Goal: Transaction & Acquisition: Book appointment/travel/reservation

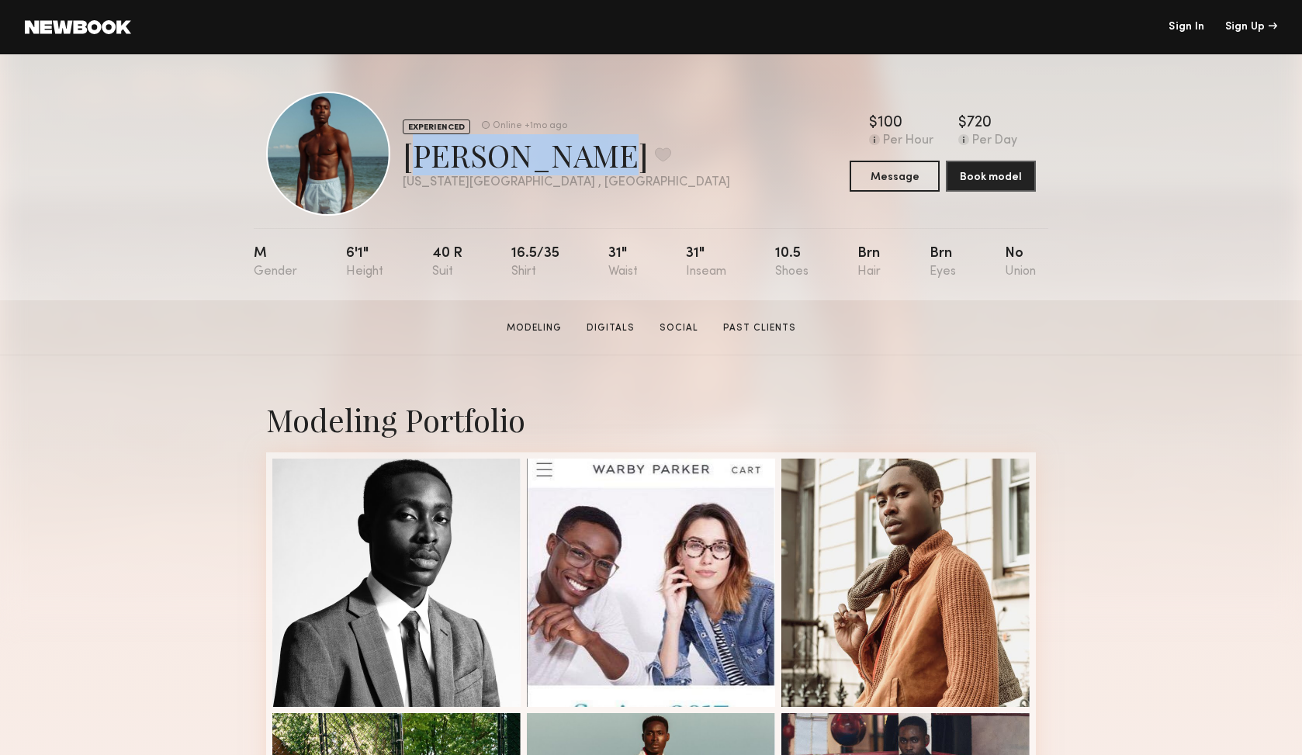
drag, startPoint x: 408, startPoint y: 157, endPoint x: 555, endPoint y: 152, distance: 146.7
click at [555, 152] on div "[PERSON_NAME] Favorite" at bounding box center [566, 154] width 327 height 41
copy div "[PERSON_NAME]"
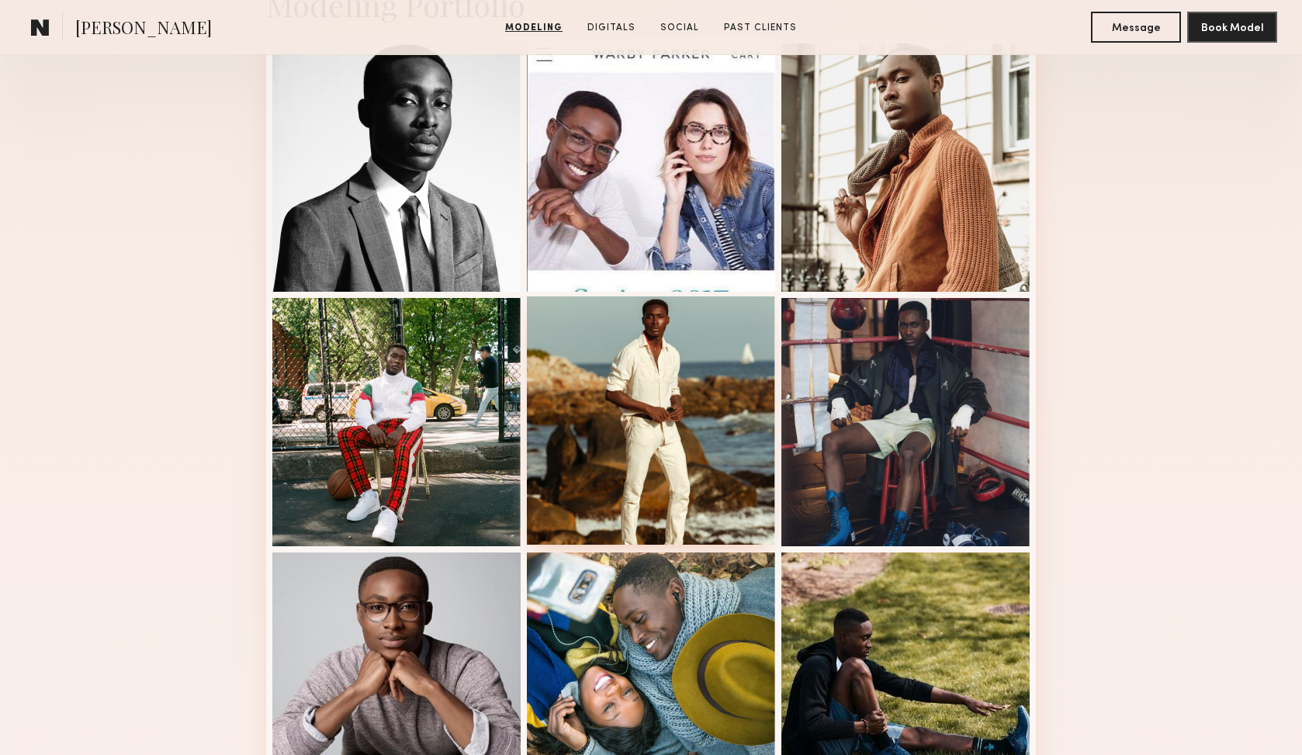
scroll to position [423, 0]
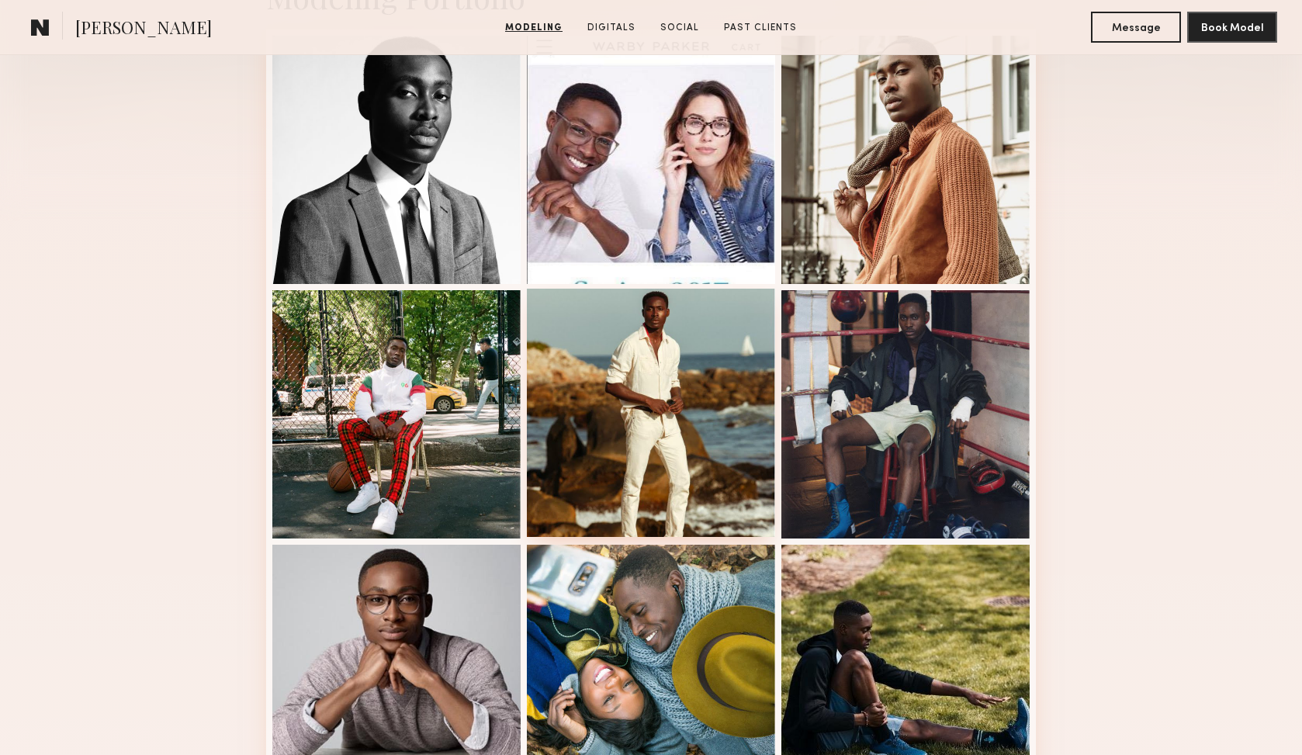
click at [637, 386] on div at bounding box center [651, 413] width 248 height 248
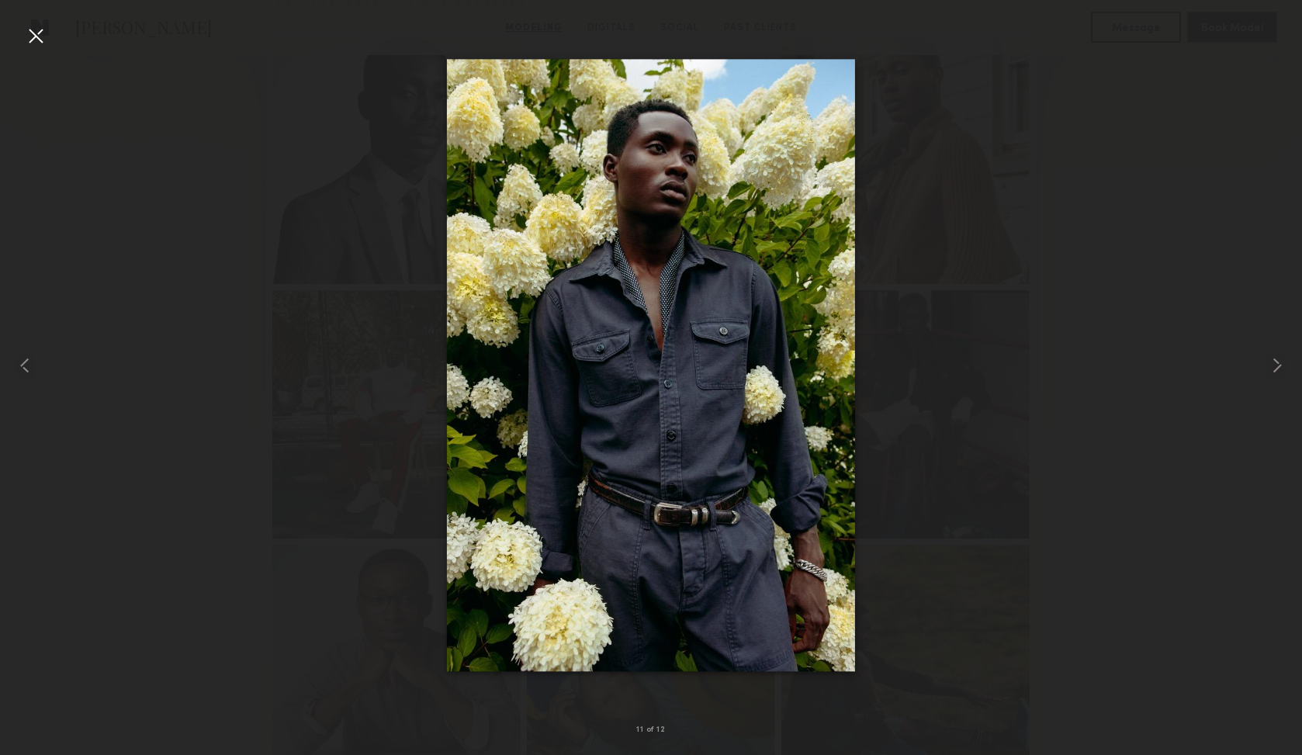
click at [980, 372] on div at bounding box center [651, 365] width 1302 height 680
click at [35, 40] on div at bounding box center [35, 35] width 25 height 25
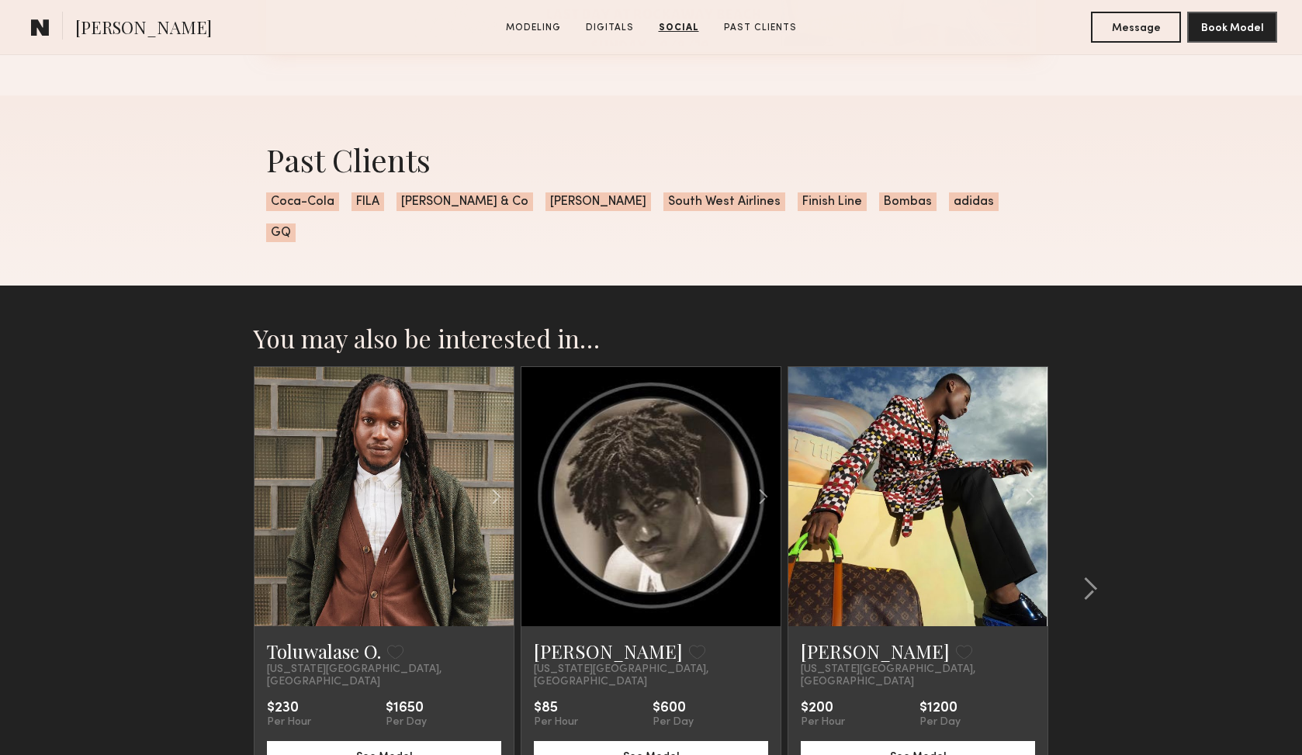
scroll to position [4784, 0]
click at [1084, 576] on common-icon at bounding box center [1090, 588] width 16 height 25
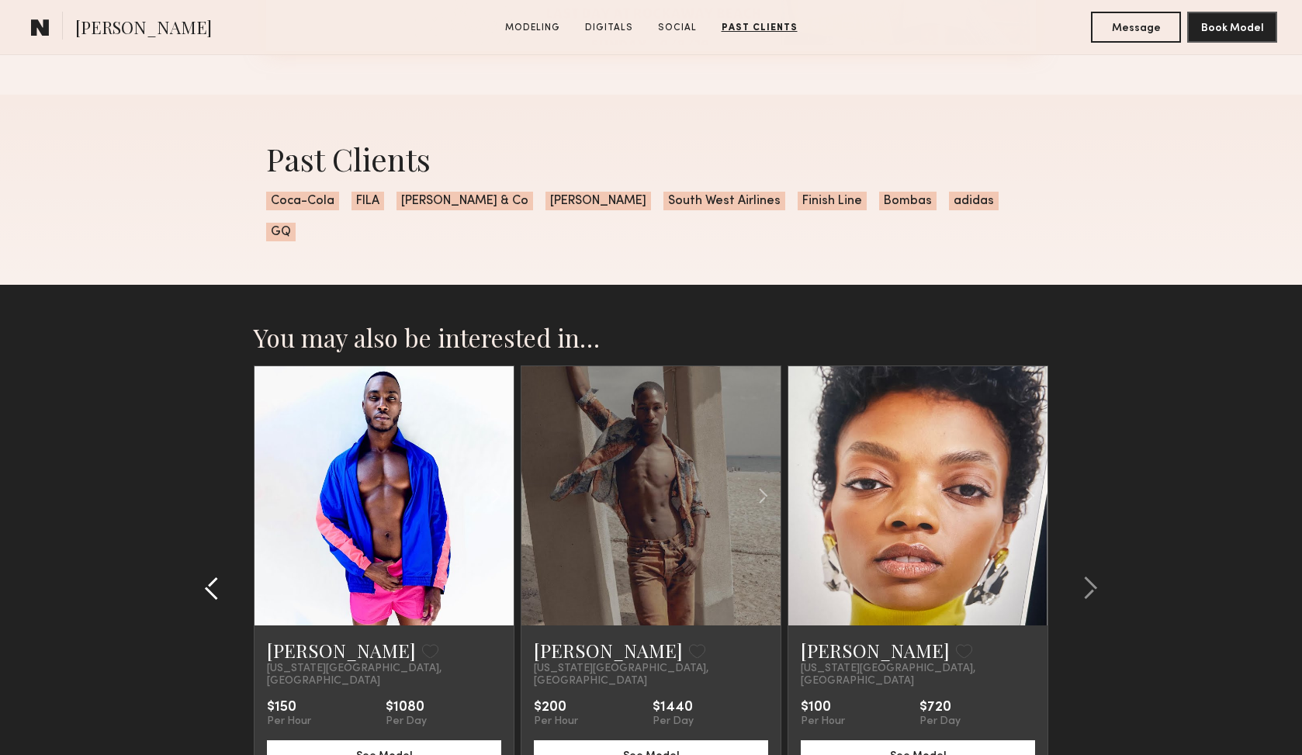
click at [203, 553] on div at bounding box center [216, 587] width 74 height 445
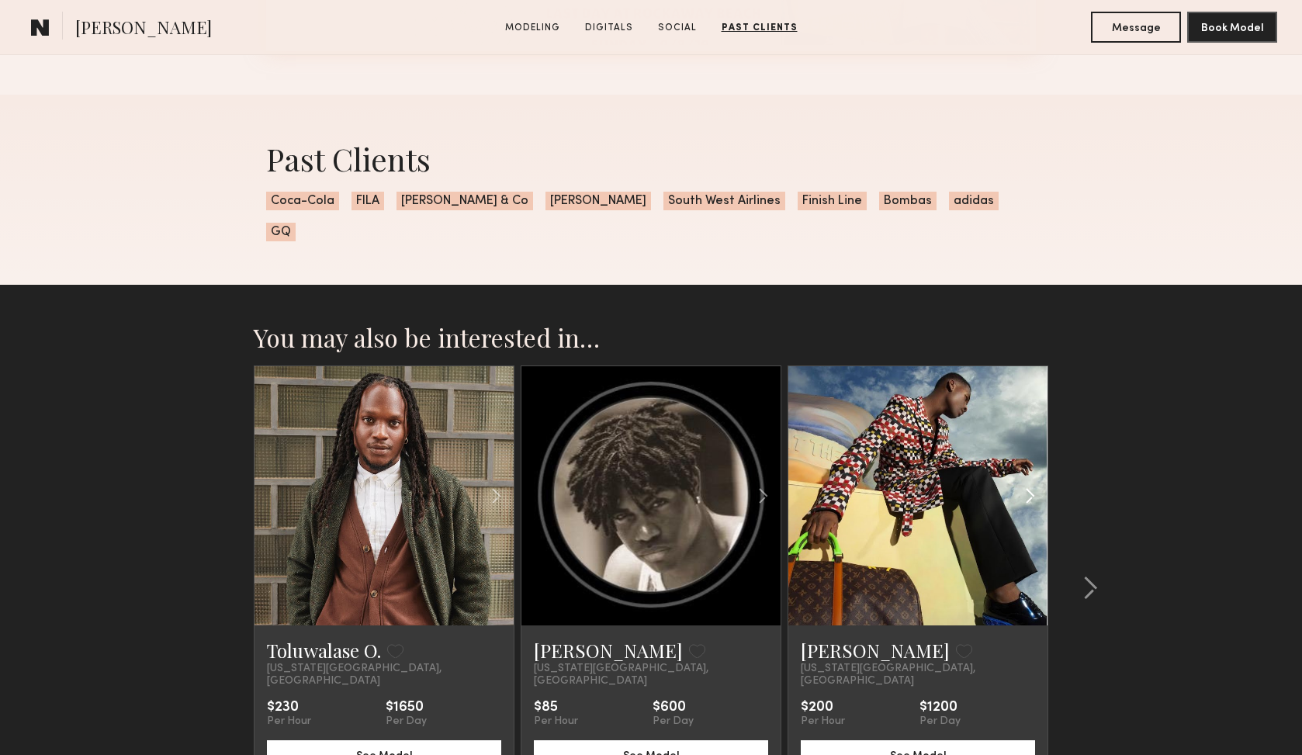
click at [1035, 481] on common-icon at bounding box center [1029, 495] width 22 height 29
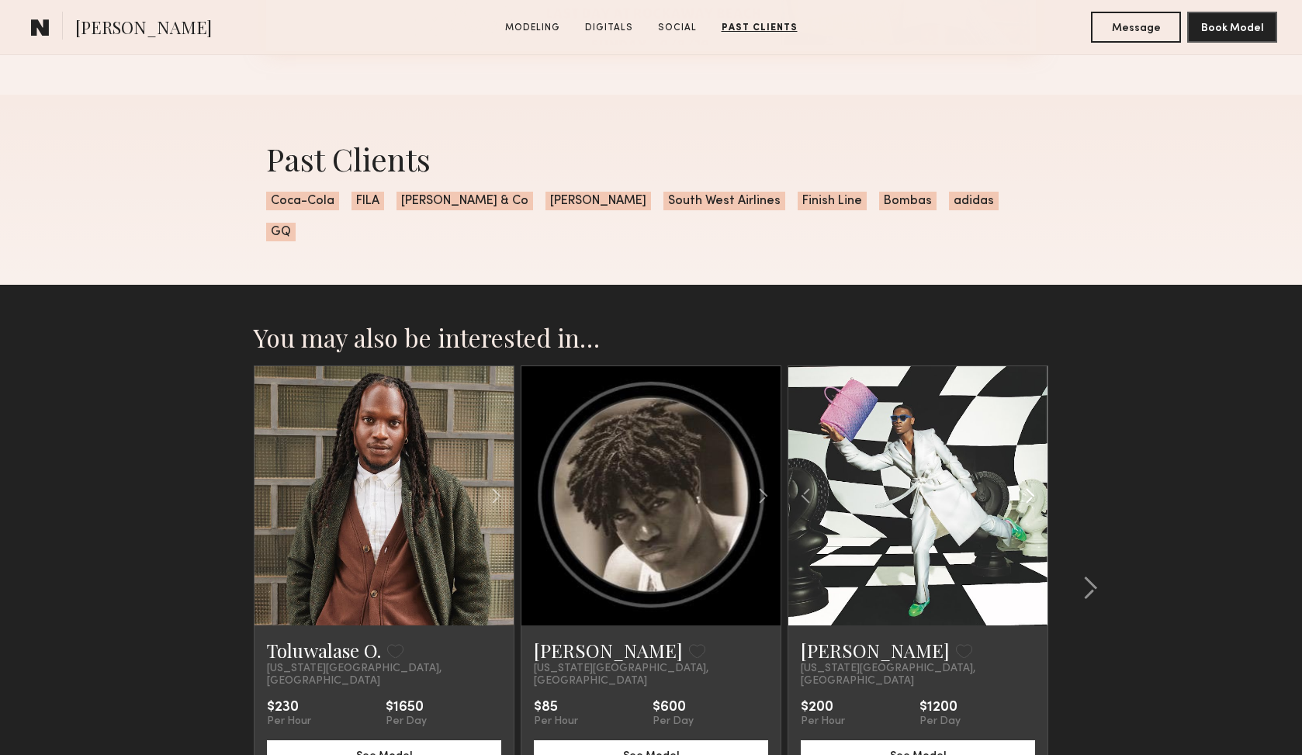
click at [1035, 481] on common-icon at bounding box center [1029, 495] width 22 height 29
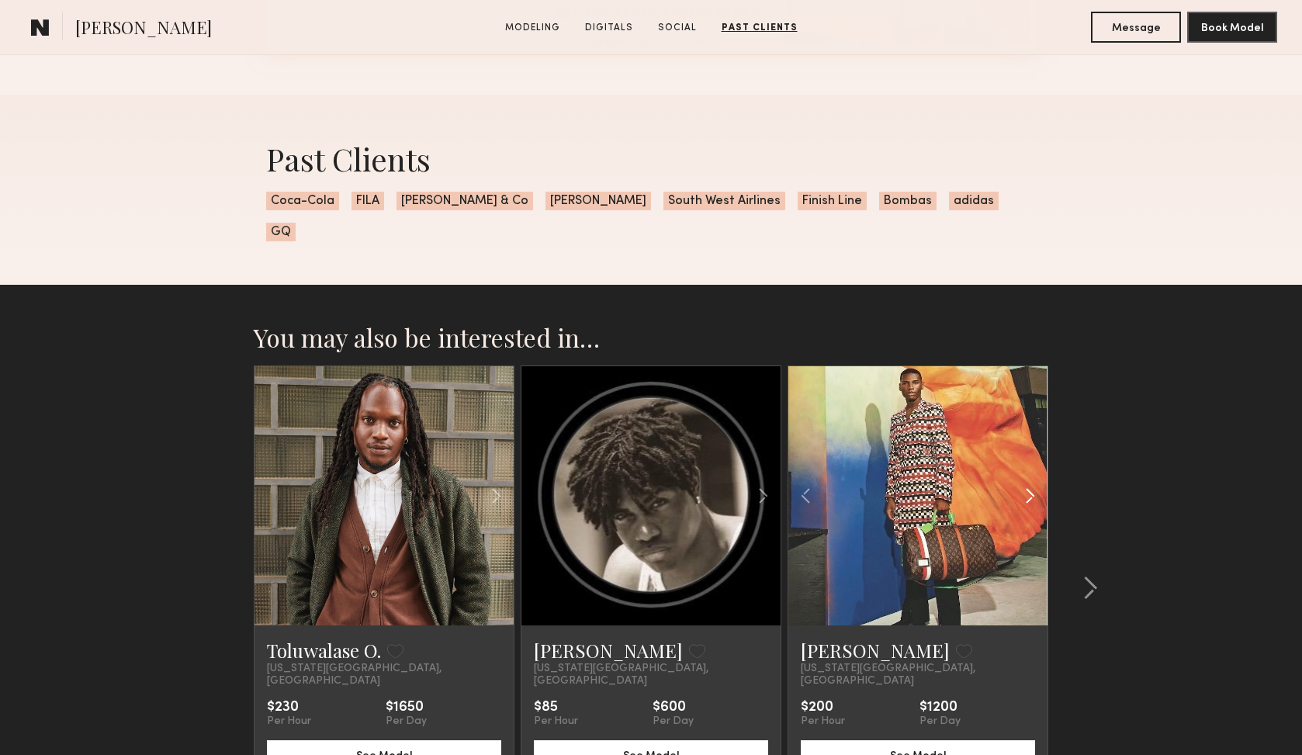
click at [1035, 481] on common-icon at bounding box center [1029, 495] width 22 height 29
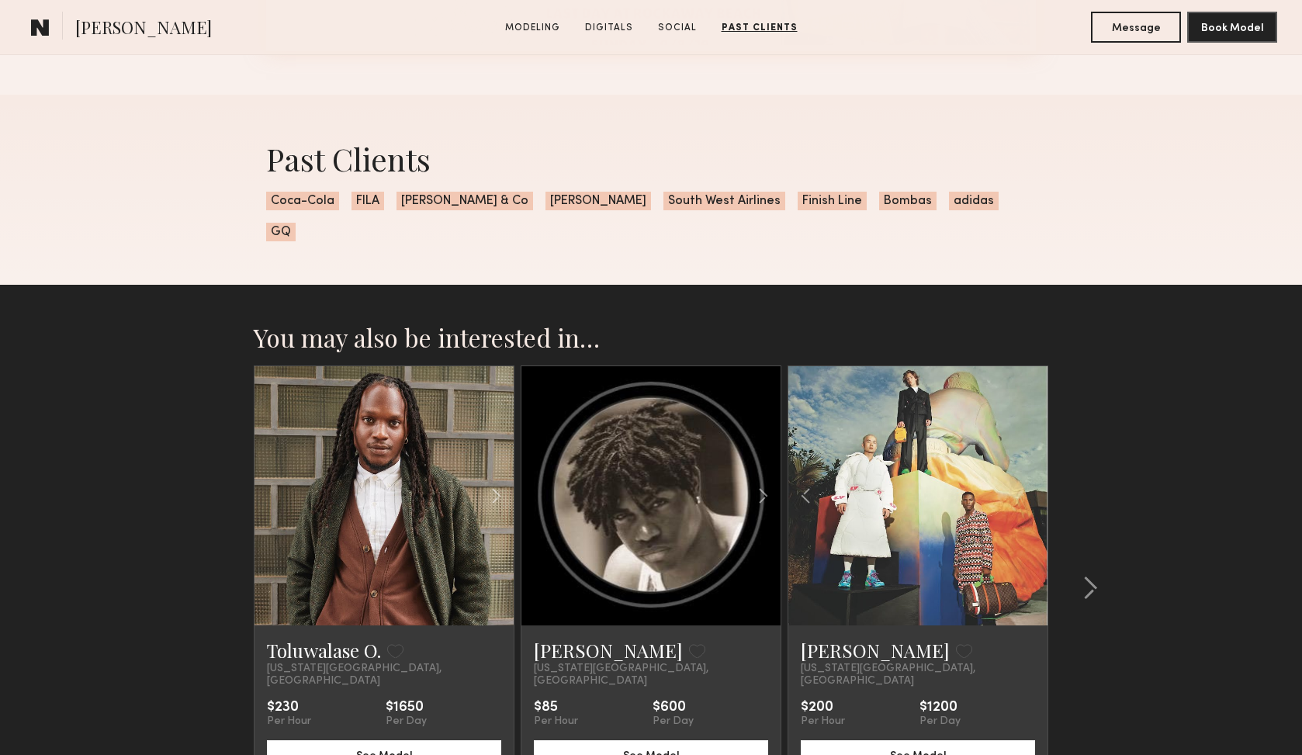
click at [1035, 467] on div at bounding box center [917, 495] width 259 height 259
click at [959, 454] on link at bounding box center [917, 495] width 88 height 259
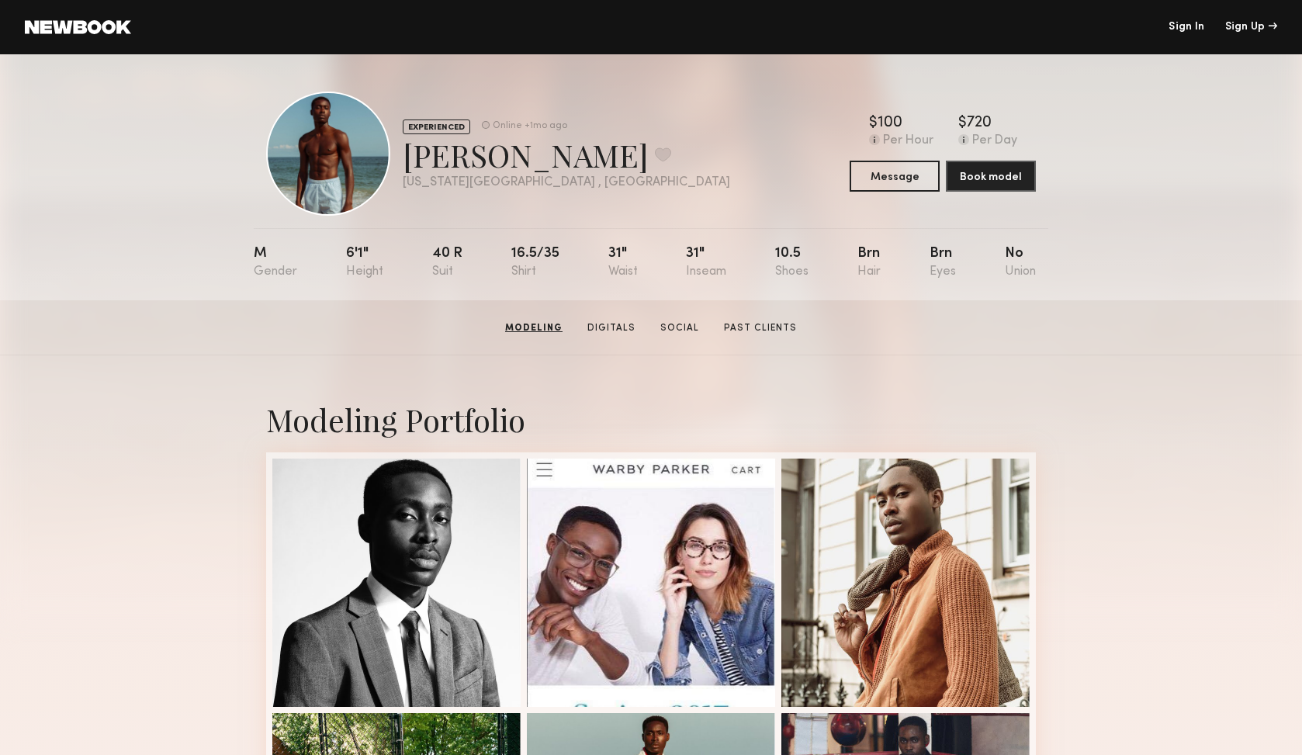
scroll to position [0, 0]
